Goal: Task Accomplishment & Management: Manage account settings

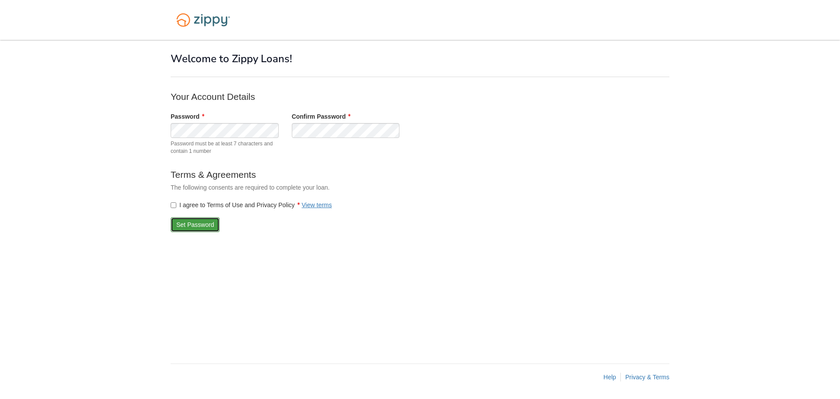
click at [198, 226] on button "Set Password" at bounding box center [195, 224] width 49 height 15
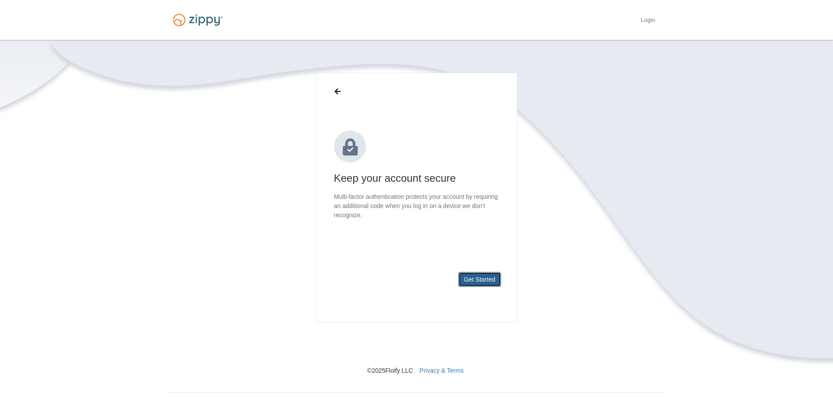
click at [493, 282] on button "Get Started" at bounding box center [479, 279] width 43 height 15
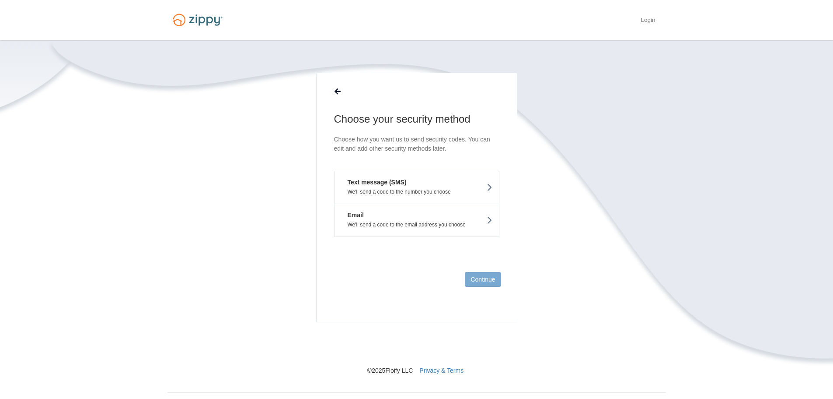
click at [462, 194] on p "We'll send a code to the number you choose" at bounding box center [416, 192] width 151 height 6
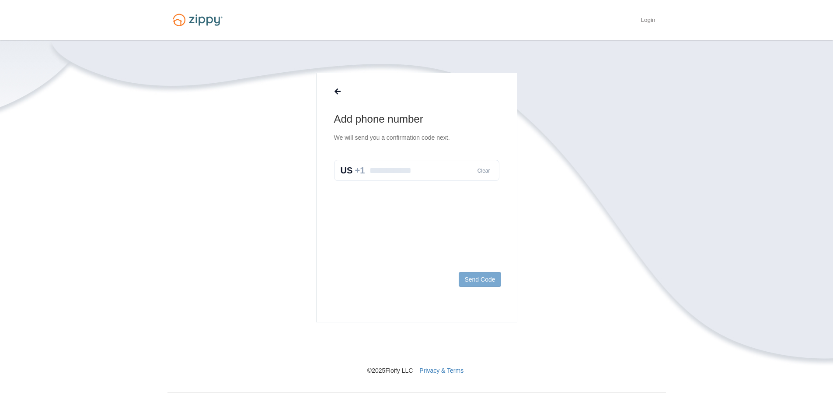
click at [450, 179] on input "text" at bounding box center [416, 170] width 165 height 21
type input "**********"
click at [489, 275] on button "Send Code" at bounding box center [480, 279] width 42 height 15
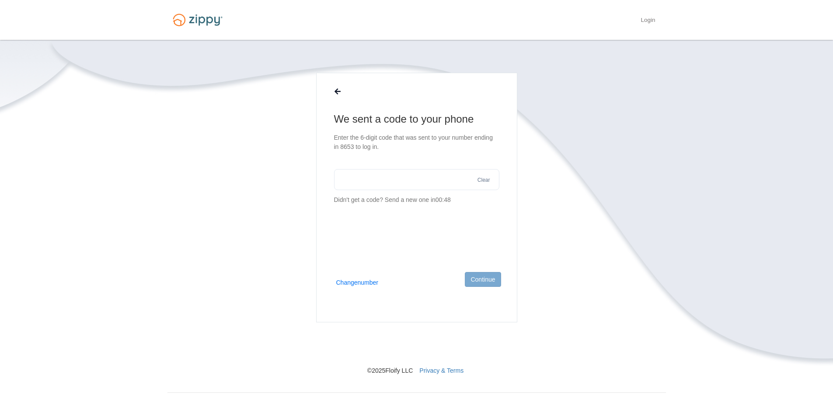
click at [430, 181] on input "text" at bounding box center [416, 179] width 165 height 21
type input "******"
click at [481, 282] on button "Continue" at bounding box center [483, 279] width 36 height 15
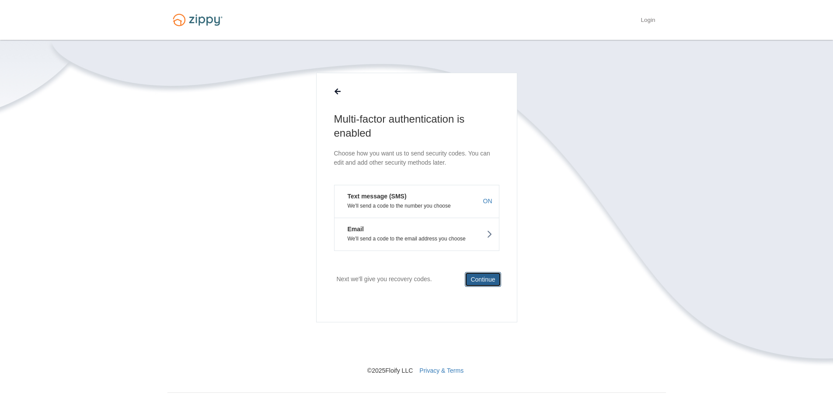
click at [489, 278] on button "Continue" at bounding box center [483, 279] width 36 height 15
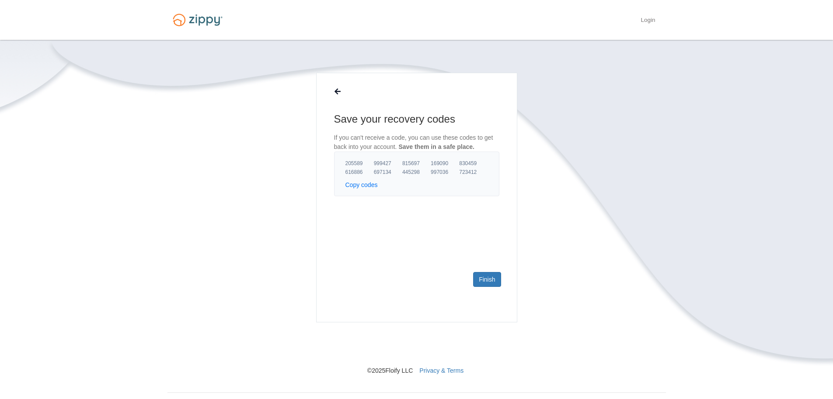
click at [369, 186] on button "Copy codes" at bounding box center [362, 184] width 32 height 9
click at [484, 283] on link "Finish" at bounding box center [487, 279] width 28 height 15
